Goal: Task Accomplishment & Management: Use online tool/utility

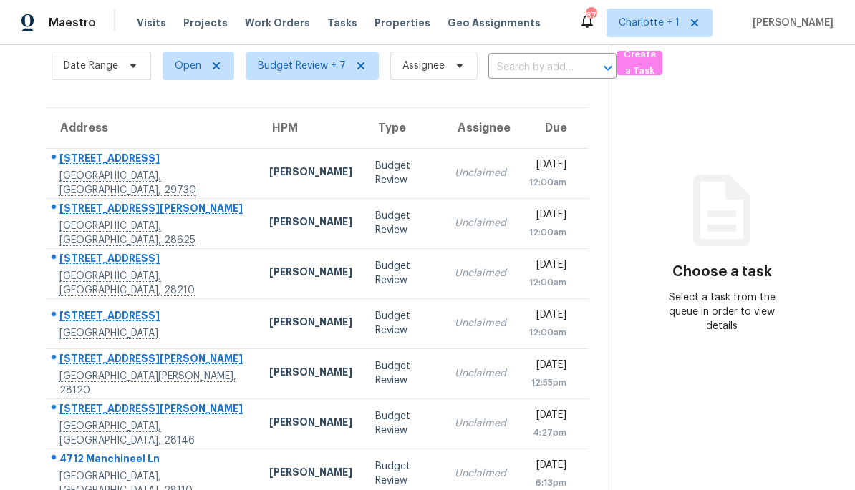
scroll to position [63, 0]
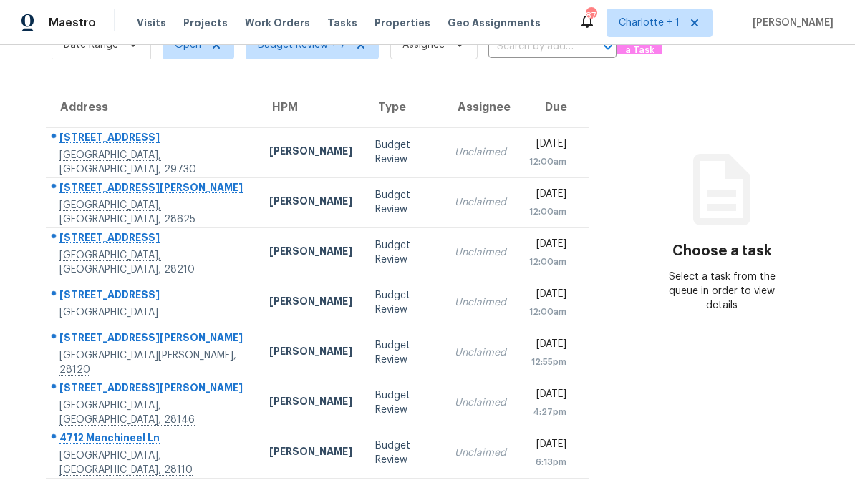
scroll to position [79, 0]
click at [529, 160] on div "12:00am" at bounding box center [547, 162] width 37 height 14
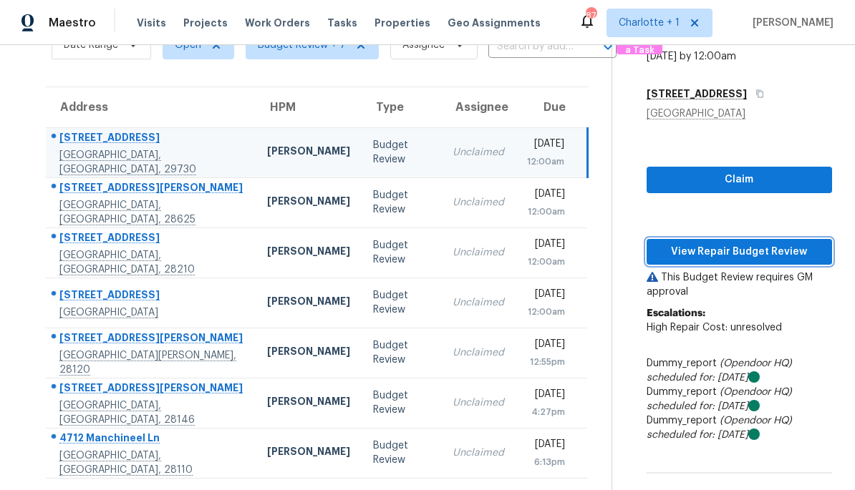
click at [749, 250] on span "View Repair Budget Review" at bounding box center [739, 252] width 162 height 18
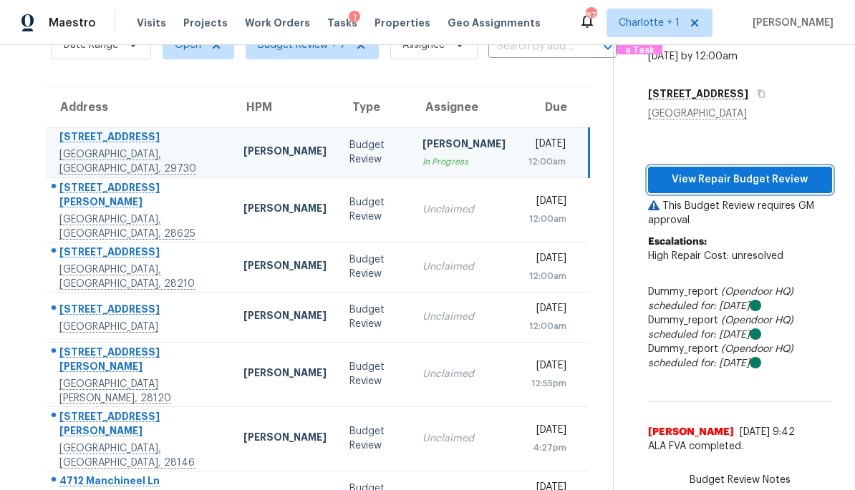
click at [734, 180] on span "View Repair Budget Review" at bounding box center [739, 180] width 161 height 18
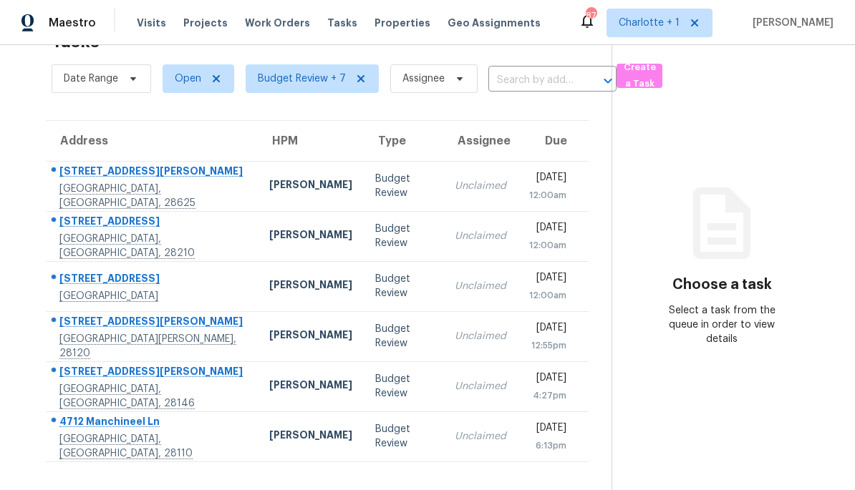
scroll to position [45, 0]
click at [258, 201] on td "Greg Janiak" at bounding box center [311, 186] width 106 height 50
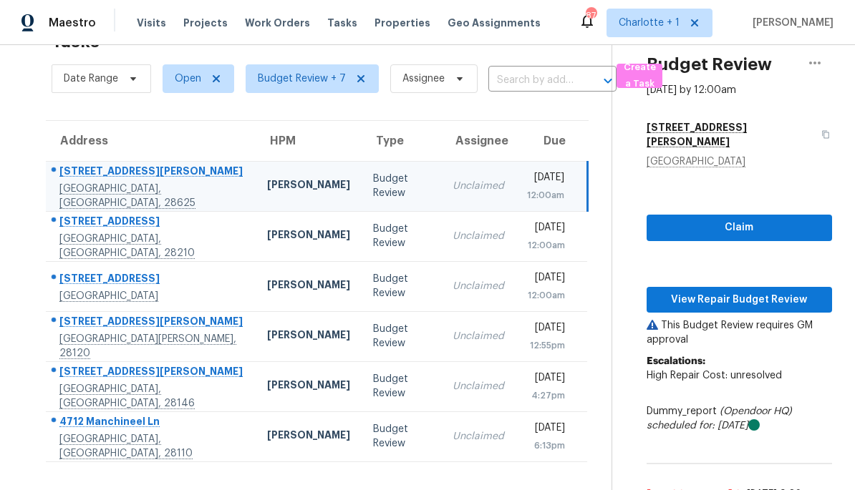
click at [267, 185] on div "Greg Janiak" at bounding box center [308, 186] width 83 height 18
click at [744, 291] on span "View Repair Budget Review" at bounding box center [739, 300] width 162 height 18
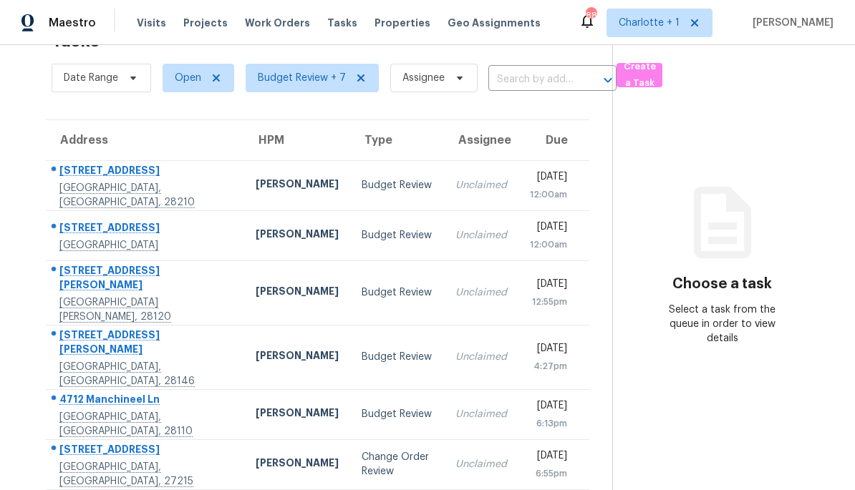
scroll to position [45, 0]
click at [276, 190] on td "[PERSON_NAME]" at bounding box center [297, 186] width 106 height 50
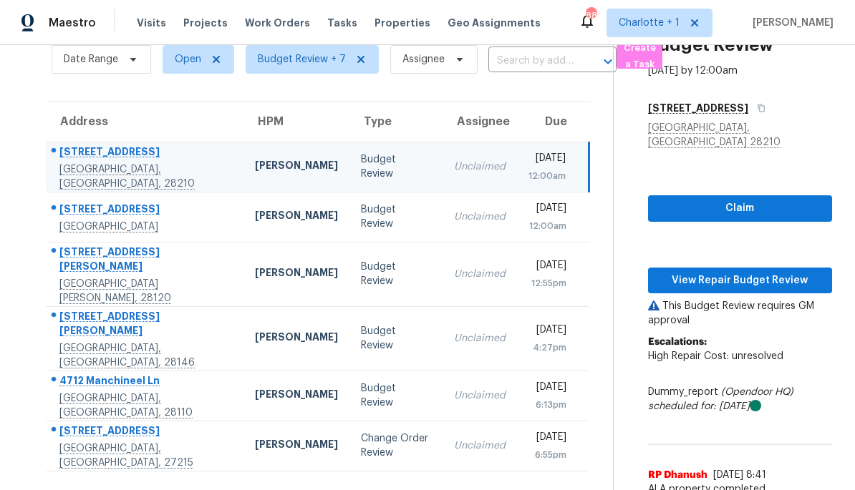
scroll to position [64, 0]
